Goal: Information Seeking & Learning: Learn about a topic

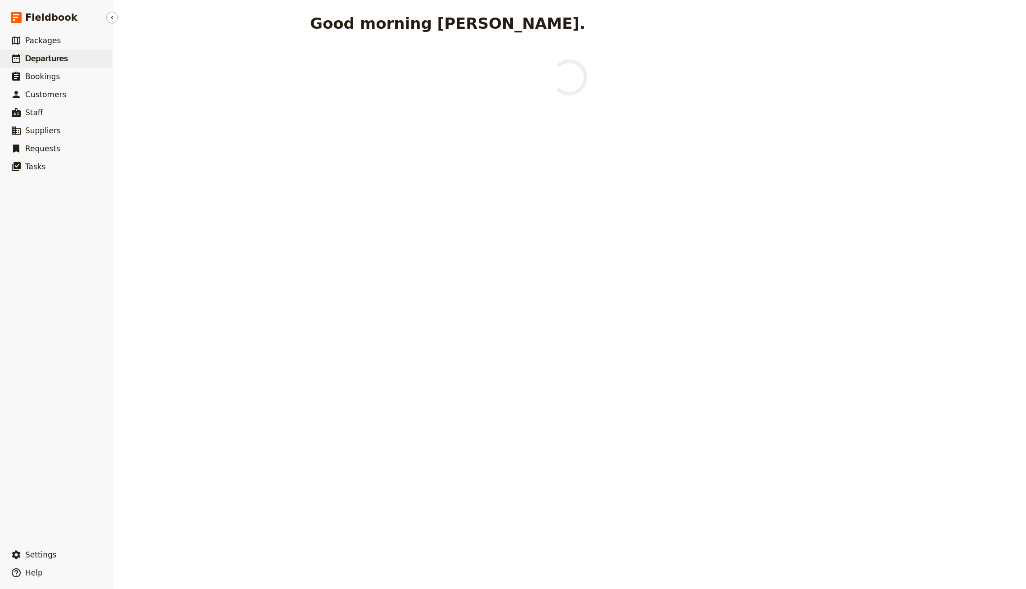
click at [54, 59] on span "Departures" at bounding box center [46, 58] width 43 height 9
select select "CREATED_AT"
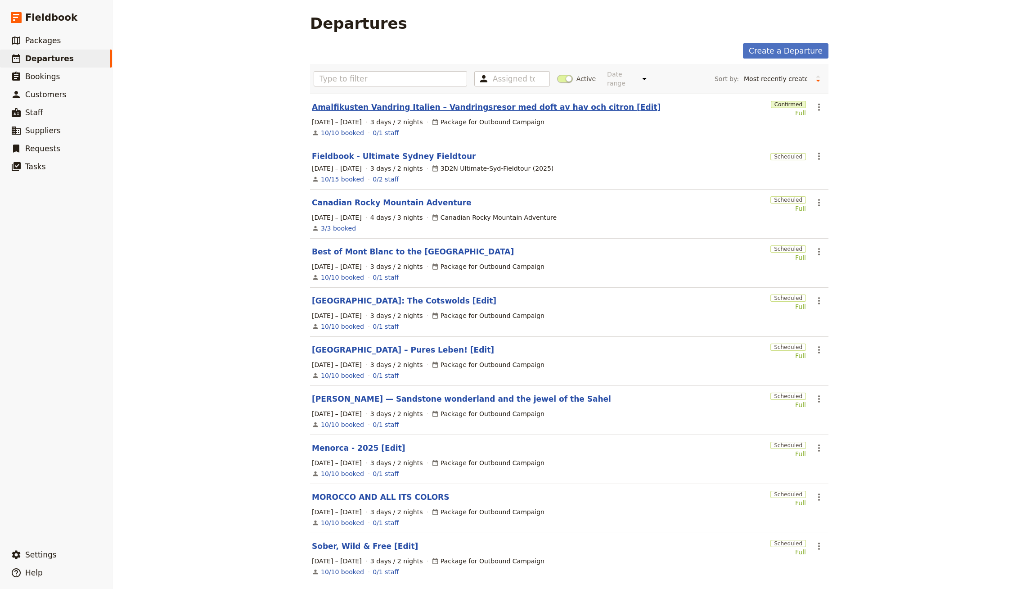
click at [562, 102] on link "Amalfikusten Vandring Italien – Vandringsresor med doft av hav och citron [Edit]" at bounding box center [486, 107] width 349 height 11
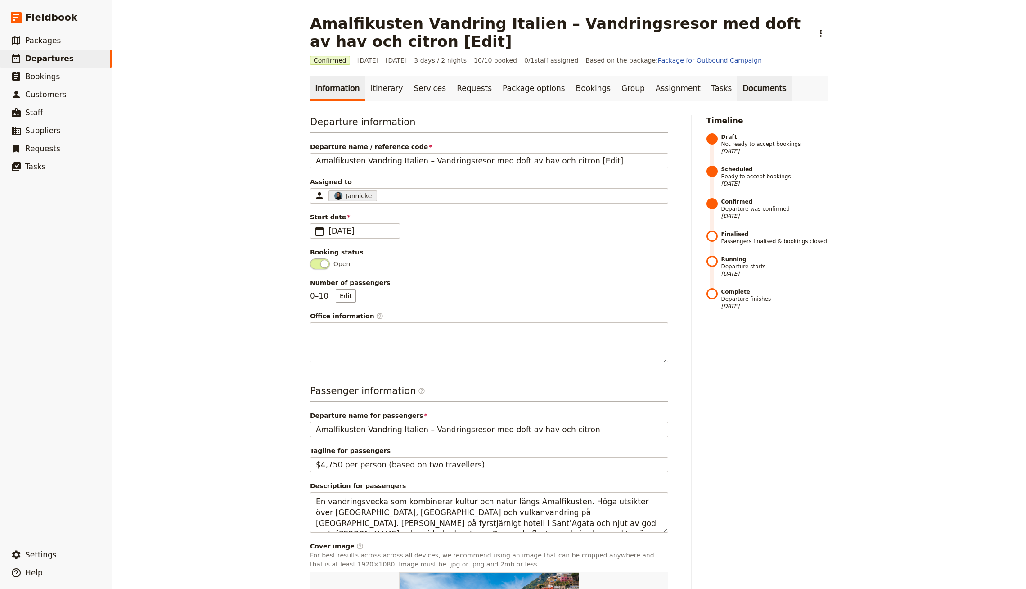
click at [737, 81] on link "Documents" at bounding box center [764, 88] width 54 height 25
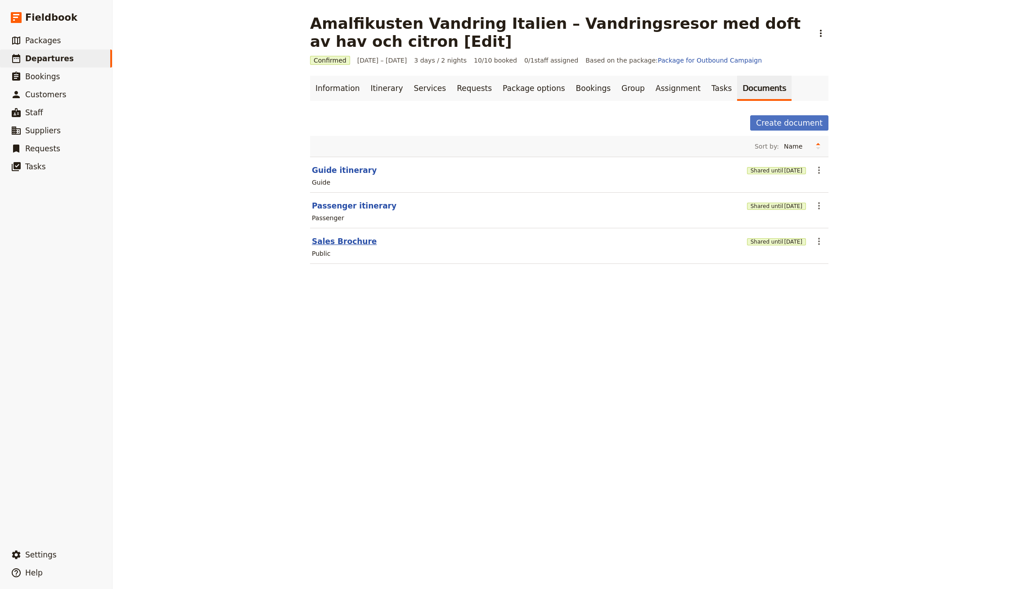
click at [325, 243] on button "Sales Brochure" at bounding box center [344, 241] width 65 height 11
select select "DEFAULT"
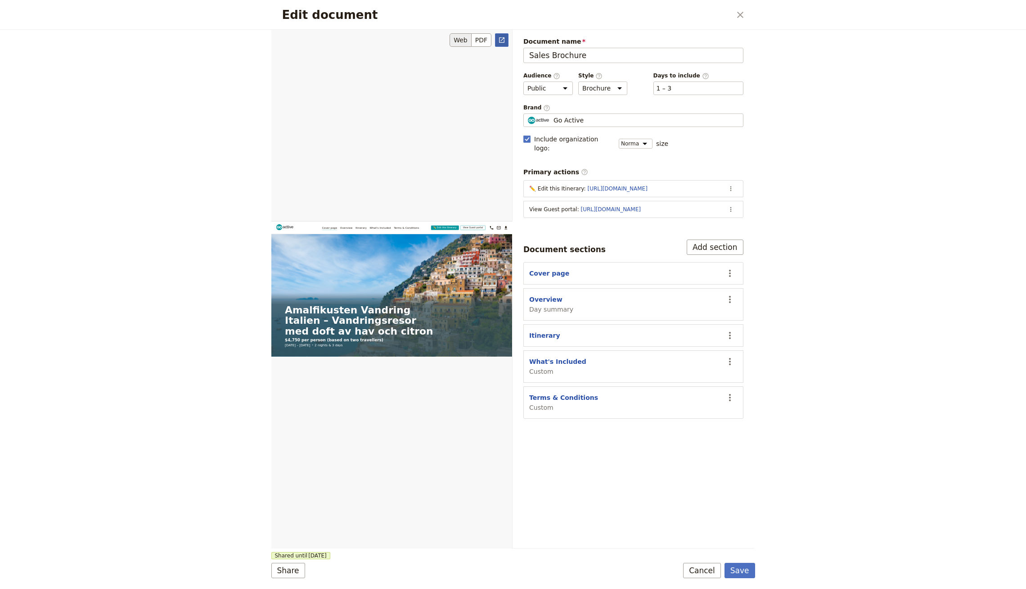
click at [501, 36] on icon "Open full preview" at bounding box center [501, 39] width 7 height 7
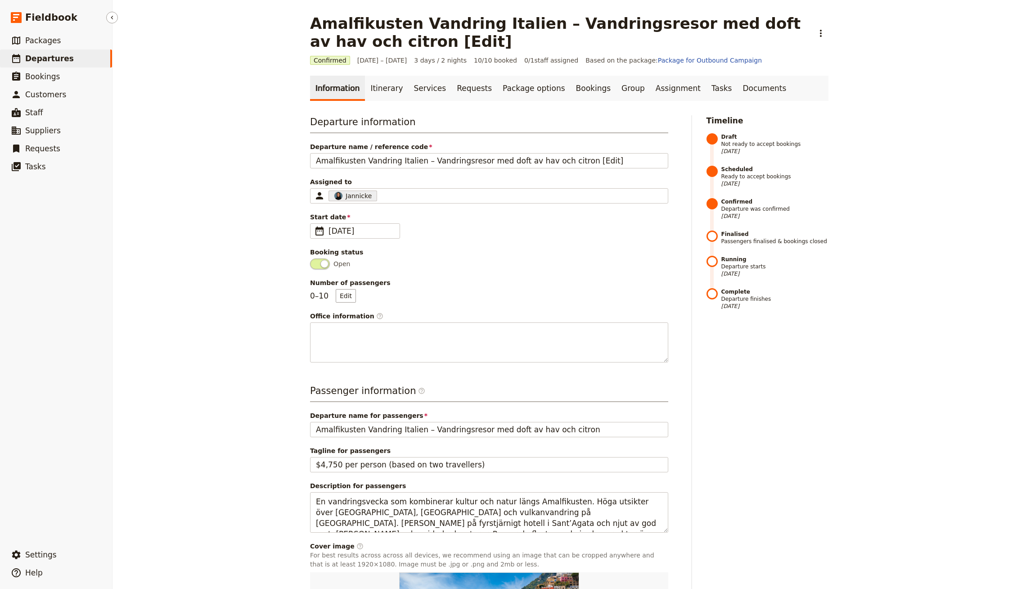
select select "CREATED_AT"
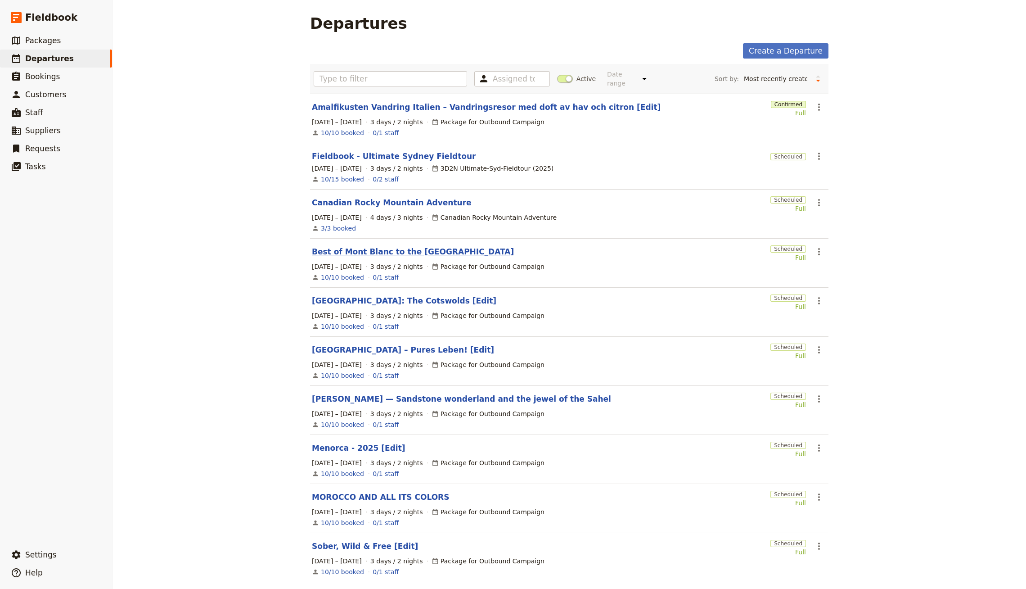
click at [417, 246] on link "Best of Mont Blanc to the [GEOGRAPHIC_DATA]" at bounding box center [413, 251] width 202 height 11
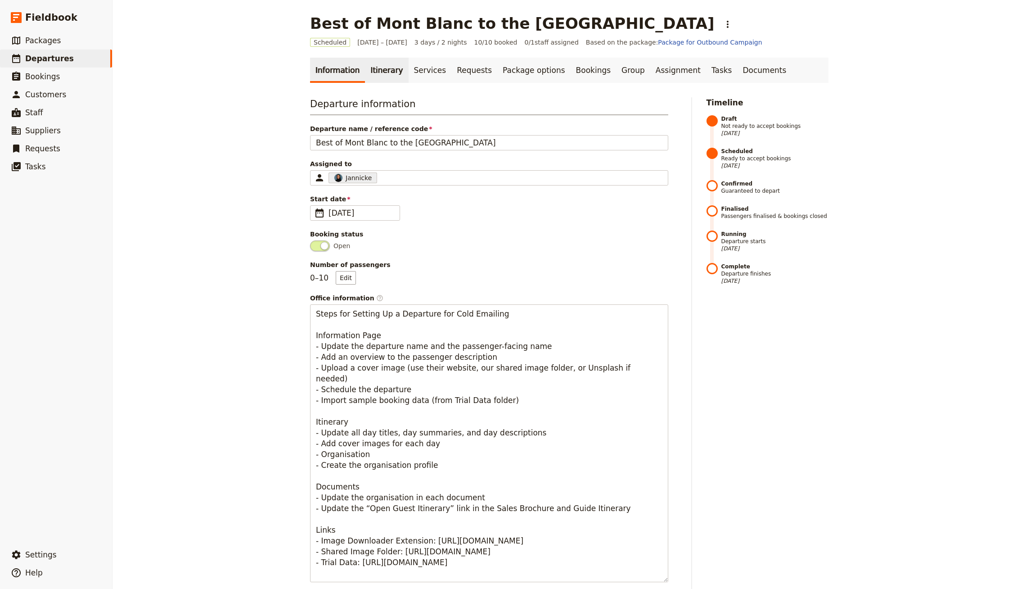
click at [371, 64] on link "Itinerary" at bounding box center [386, 70] width 43 height 25
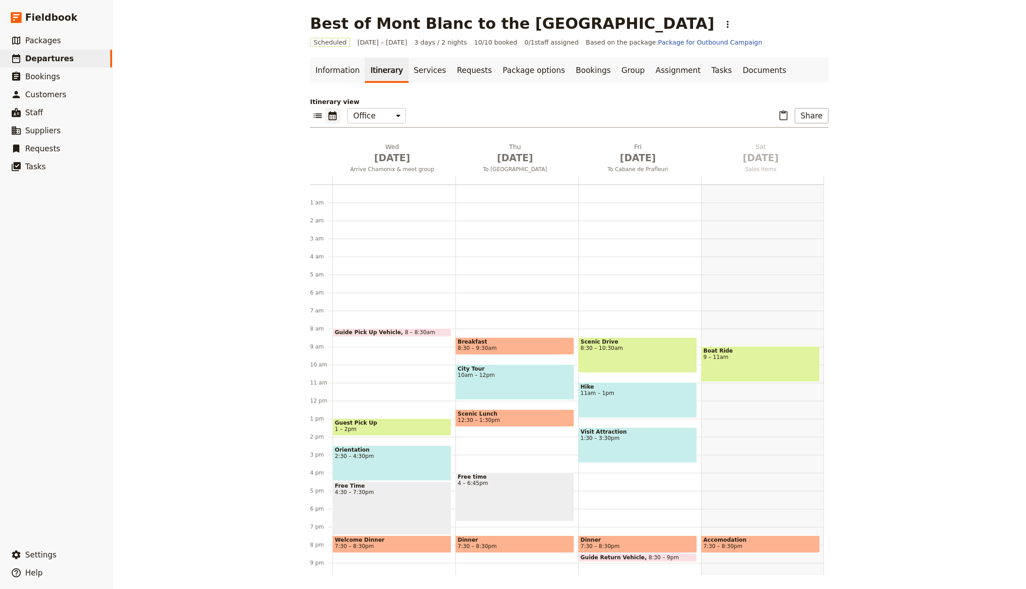
scroll to position [41, 0]
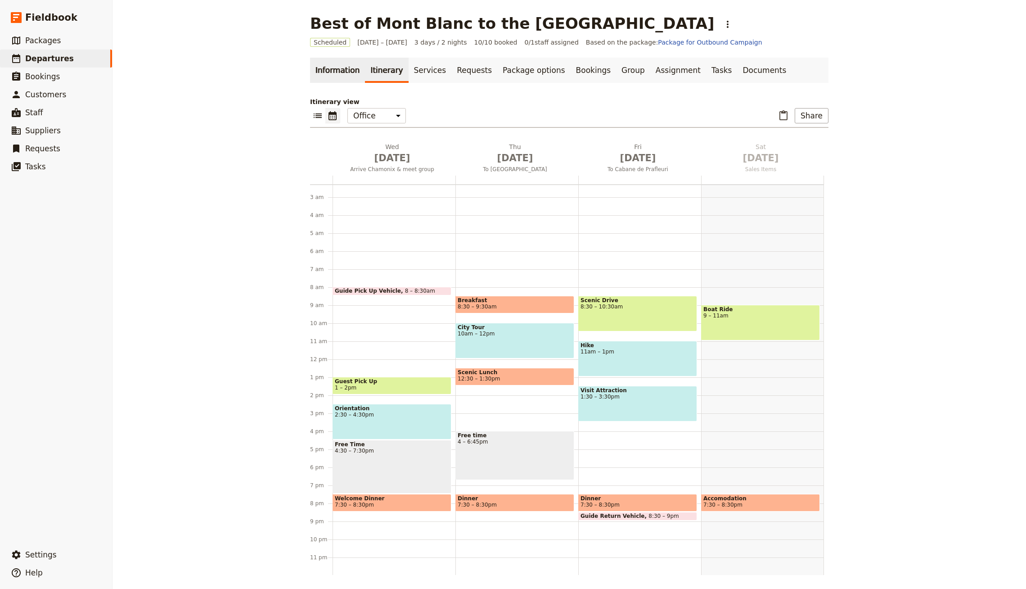
click at [340, 63] on link "Information" at bounding box center [337, 70] width 55 height 25
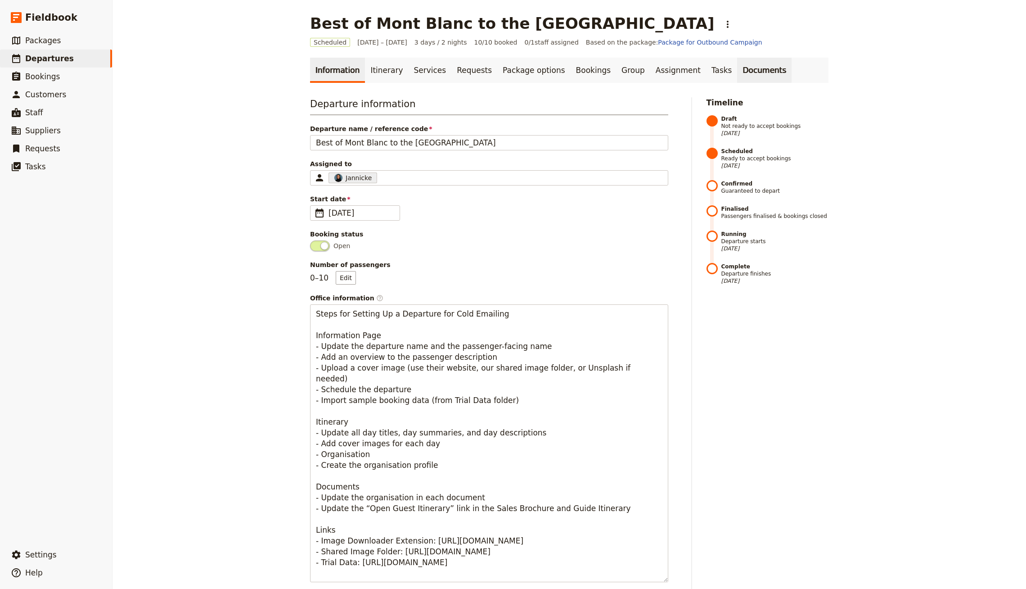
click at [737, 58] on link "Documents" at bounding box center [764, 70] width 54 height 25
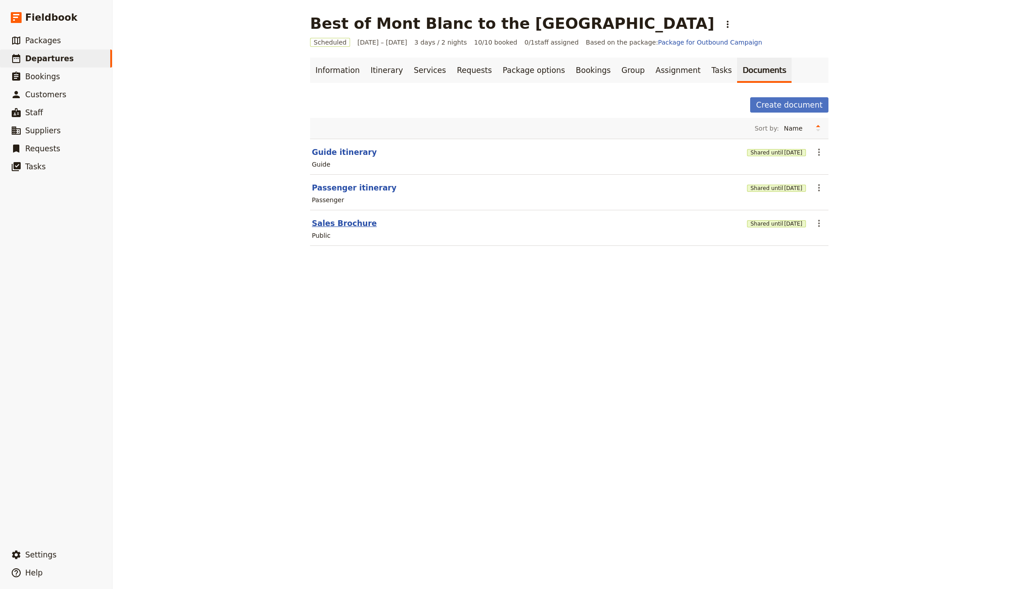
click at [336, 220] on button "Sales Brochure" at bounding box center [344, 223] width 65 height 11
select select "DEFAULT"
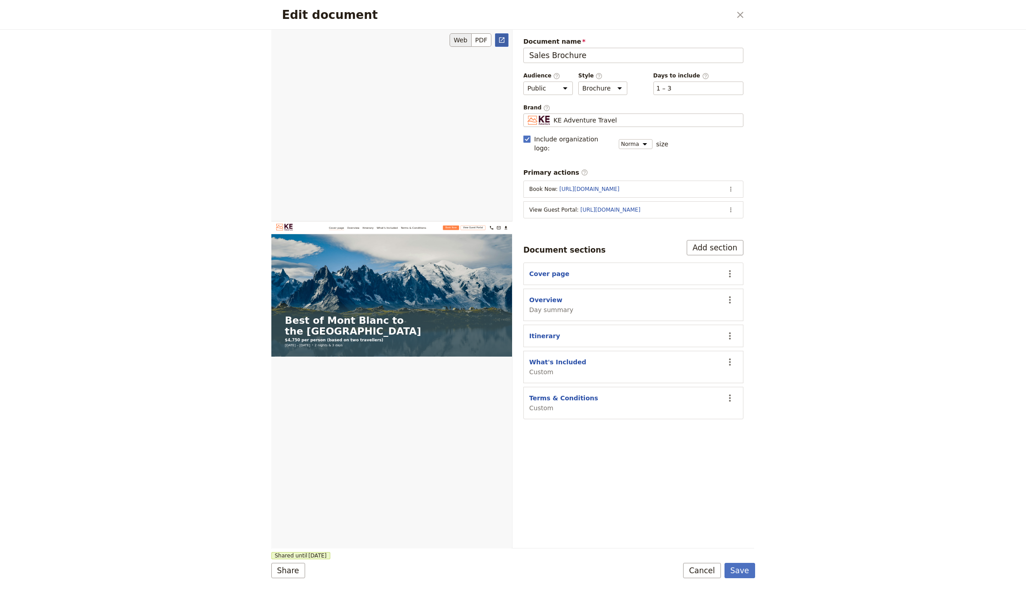
click at [498, 39] on icon "Open full preview" at bounding box center [501, 39] width 7 height 7
